Goal: Information Seeking & Learning: Learn about a topic

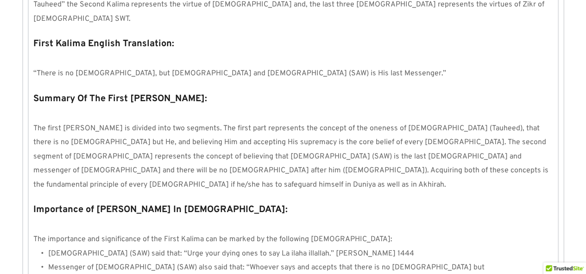
scroll to position [916, 0]
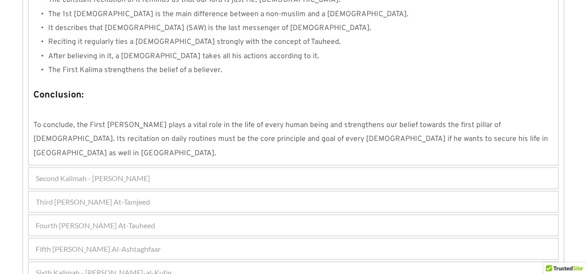
click at [253, 192] on div "Third Kalimah - Kalimah At-Tamjeed" at bounding box center [293, 202] width 529 height 20
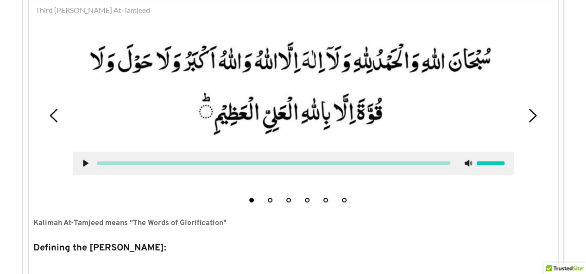
scroll to position [272, 0]
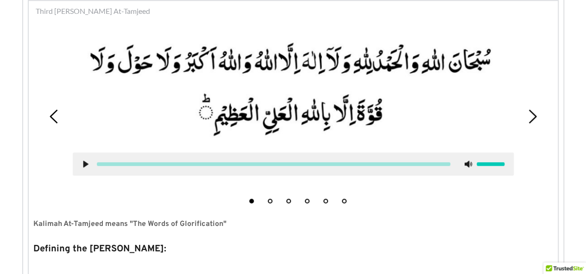
drag, startPoint x: 472, startPoint y: 47, endPoint x: 490, endPoint y: -19, distance: 68.3
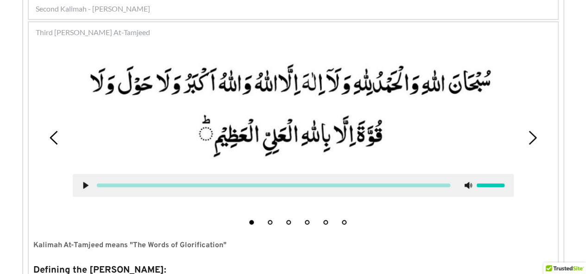
click at [384, 38] on div "Third Kalimah - Kalimah At-Tamjeed" at bounding box center [293, 32] width 529 height 20
